Goal: Register for event/course

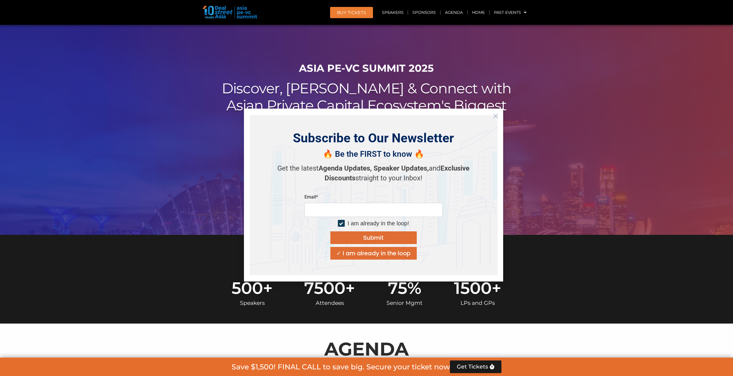
drag, startPoint x: 498, startPoint y: 116, endPoint x: 514, endPoint y: 118, distance: 16.2
click at [498, 116] on icon "Close" at bounding box center [495, 115] width 5 height 5
